Goal: Task Accomplishment & Management: Complete application form

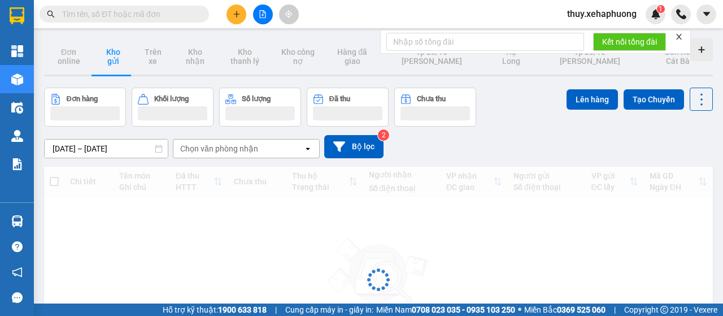
click at [238, 20] on button at bounding box center [237, 15] width 20 height 20
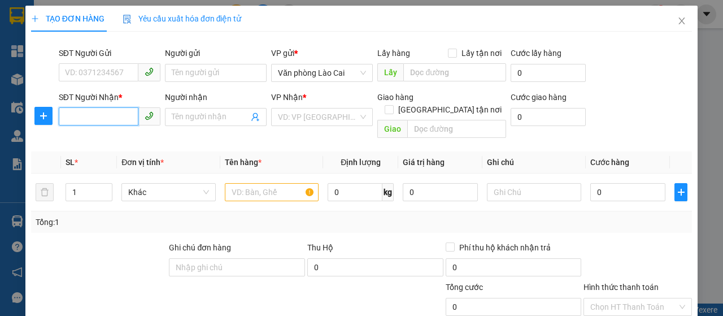
paste input "0855428888"
type input "0855428888"
click at [233, 115] on input "Người nhận" at bounding box center [210, 117] width 77 height 12
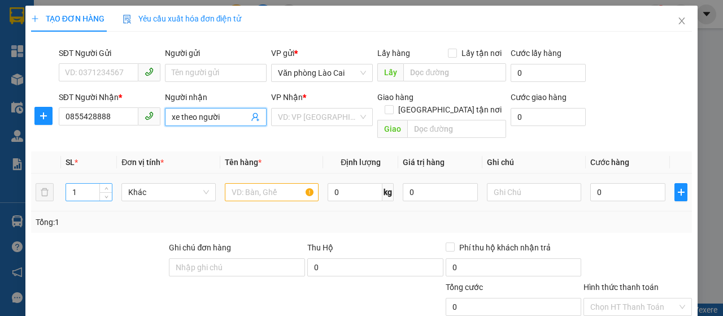
type input "xe theo người"
drag, startPoint x: 81, startPoint y: 177, endPoint x: 55, endPoint y: 182, distance: 26.0
click at [57, 182] on tr "1 Khác 0 kg 0 0" at bounding box center [361, 192] width 661 height 38
type input "2"
click at [260, 185] on input "text" at bounding box center [272, 192] width 94 height 18
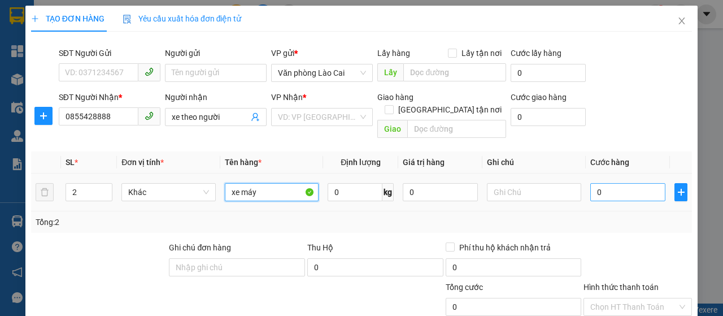
type input "xe máy"
click at [599, 183] on input "0" at bounding box center [627, 192] width 75 height 18
type input "1"
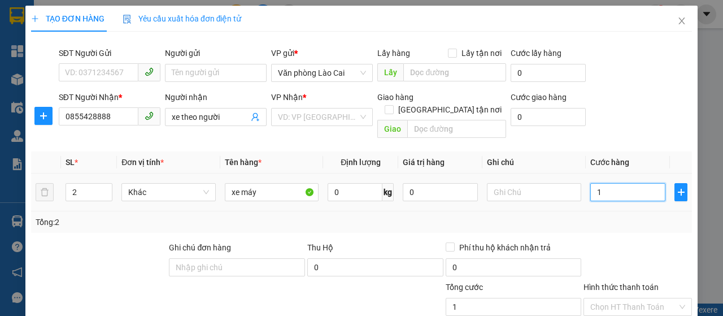
type input "10"
type input "100"
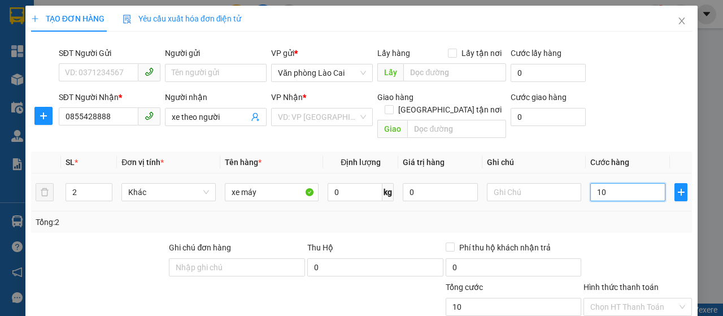
type input "100"
type input "1.000"
type input "10.000"
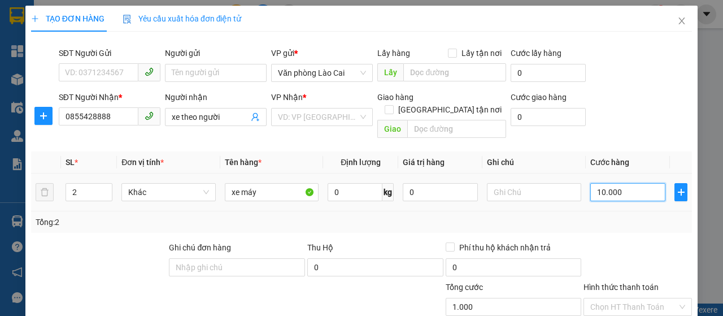
type input "10.000"
type input "100.000"
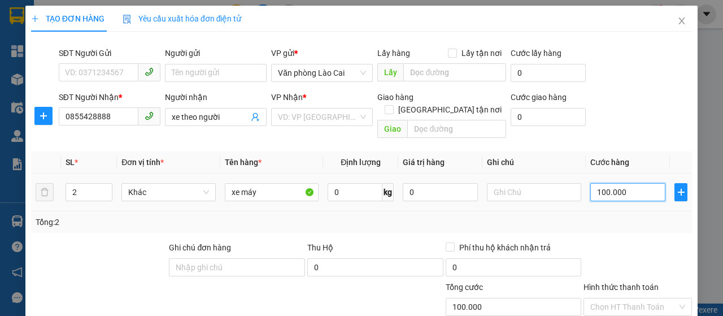
type input "1.000.000"
click at [610, 241] on div at bounding box center [637, 261] width 111 height 40
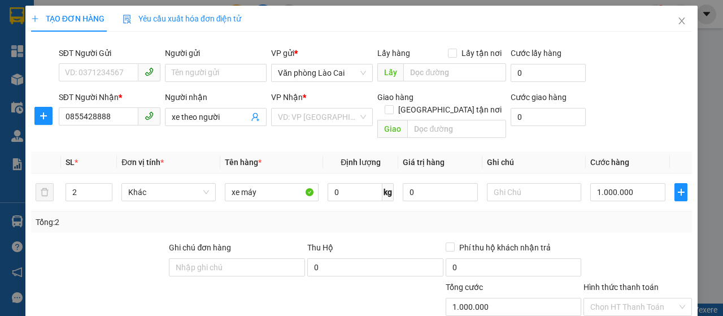
scroll to position [56, 0]
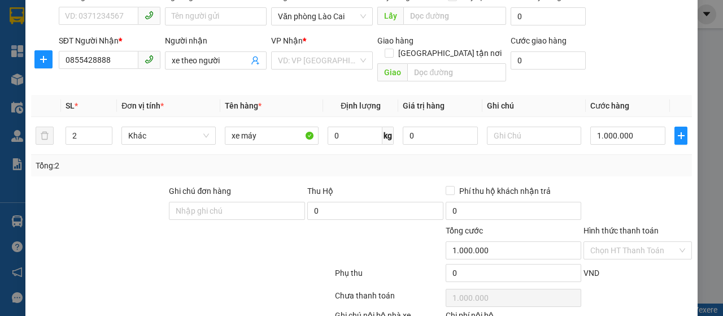
click at [639, 242] on input "Hình thức thanh toán" at bounding box center [633, 250] width 87 height 17
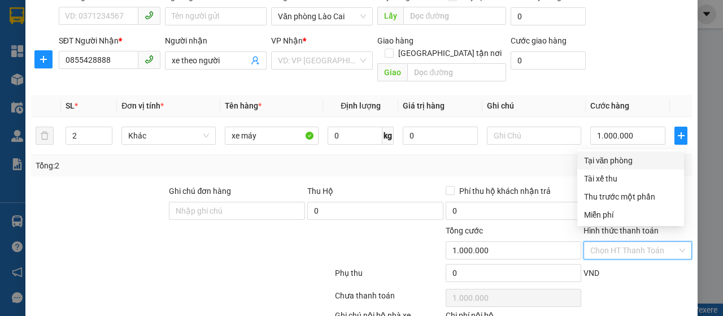
click at [597, 160] on div "Tại văn phòng" at bounding box center [630, 160] width 93 height 12
type input "0"
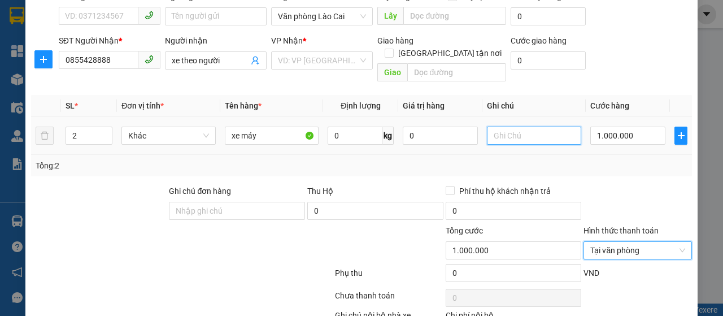
click at [495, 127] on input "text" at bounding box center [534, 136] width 94 height 18
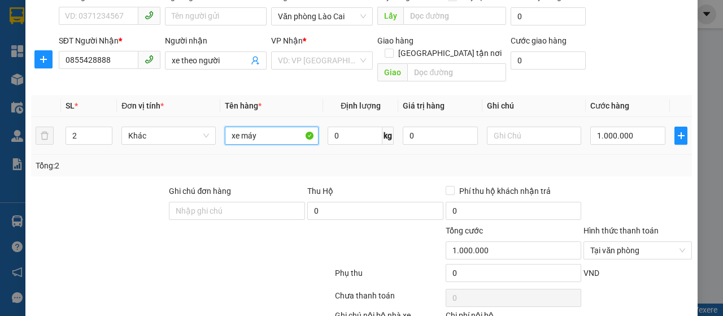
click at [278, 128] on input "xe máy" at bounding box center [272, 136] width 94 height 18
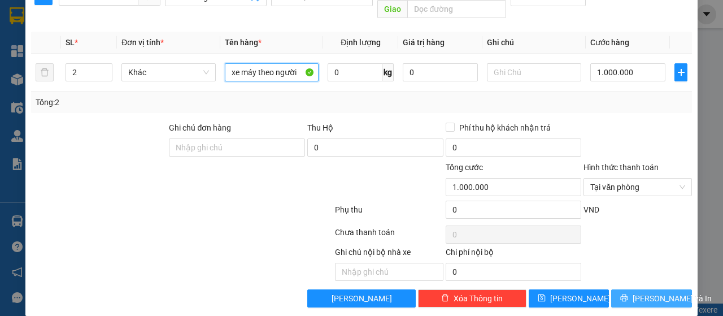
type input "xe máy theo người"
click at [621, 289] on button "[PERSON_NAME] và In" at bounding box center [651, 298] width 81 height 18
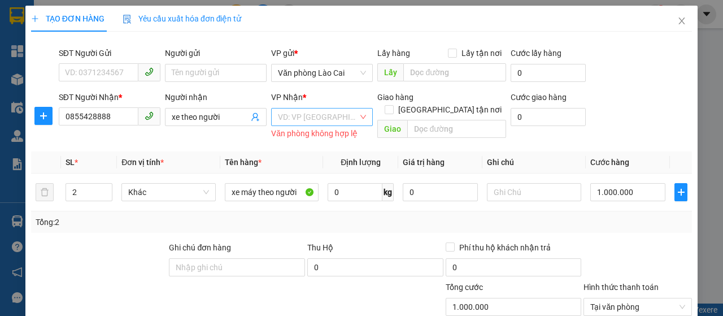
click at [285, 115] on input "search" at bounding box center [318, 116] width 80 height 17
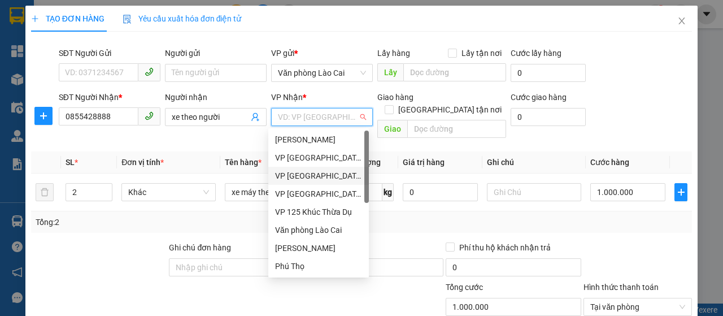
click at [310, 179] on div "VP [GEOGRAPHIC_DATA]" at bounding box center [318, 175] width 87 height 12
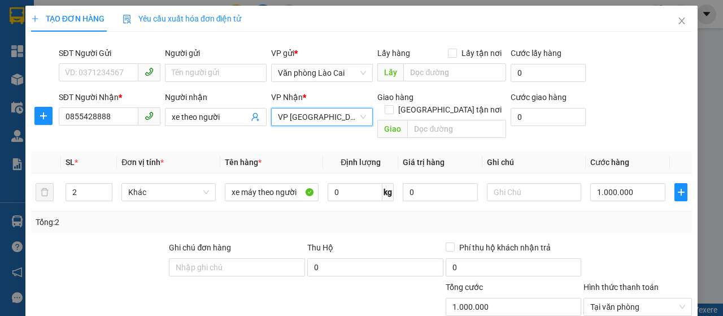
scroll to position [113, 0]
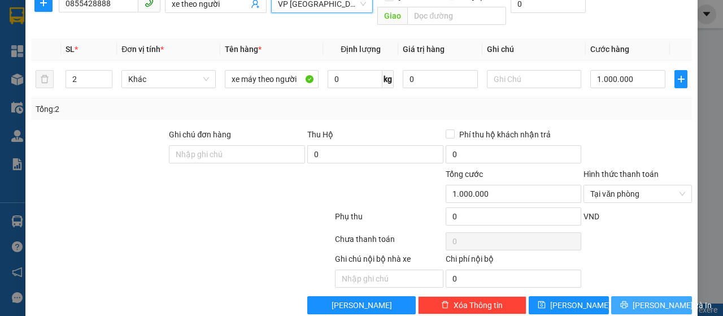
click at [621, 296] on button "[PERSON_NAME] và In" at bounding box center [651, 305] width 81 height 18
